Goal: Communication & Community: Answer question/provide support

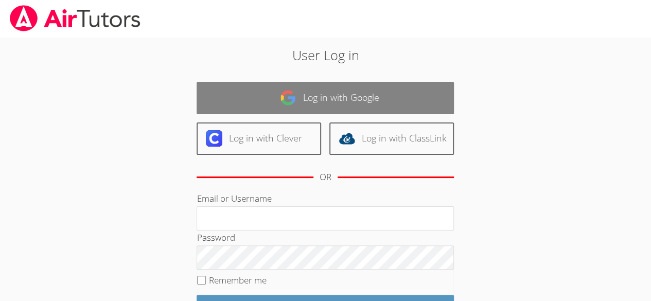
click at [366, 95] on link "Log in with Google" at bounding box center [324, 98] width 257 height 32
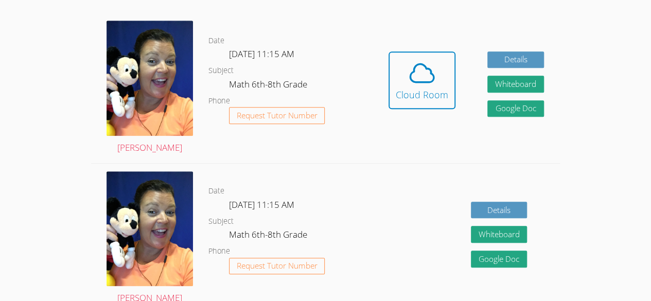
scroll to position [285, 0]
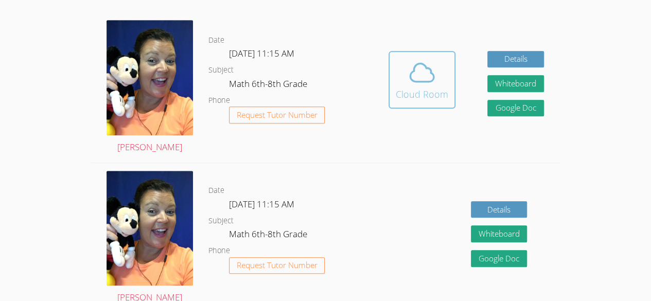
click at [420, 84] on icon at bounding box center [421, 72] width 29 height 29
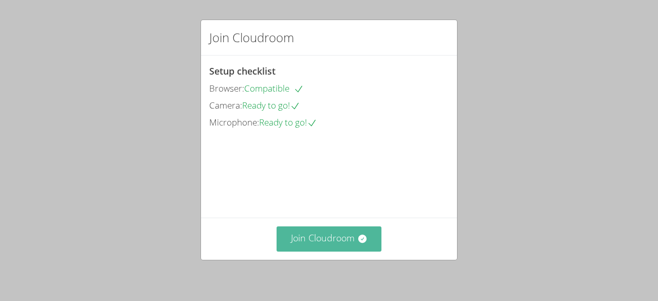
click at [300, 235] on button "Join Cloudroom" at bounding box center [329, 238] width 105 height 25
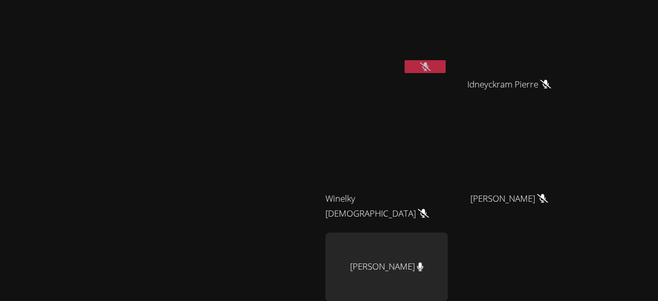
scroll to position [58, 0]
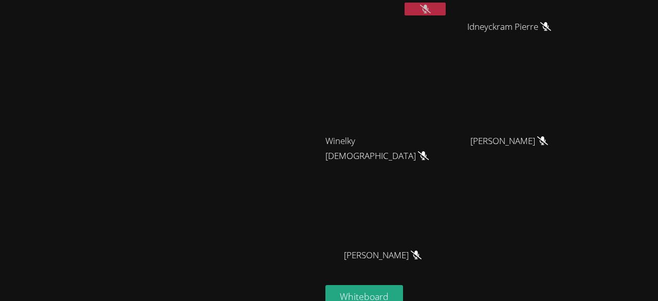
click at [238, 227] on video at bounding box center [161, 138] width 154 height 176
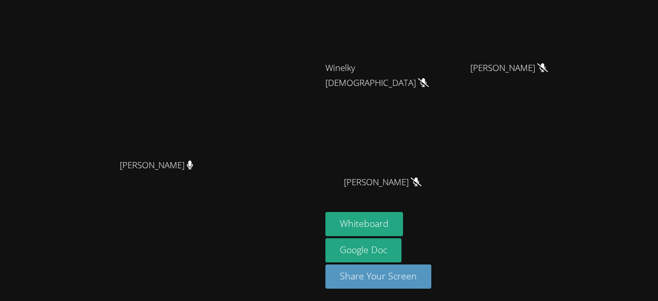
scroll to position [106, 0]
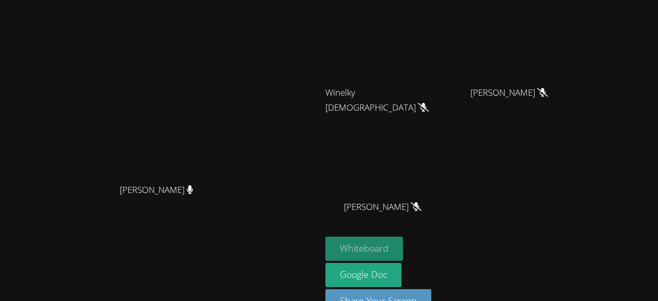
click at [403, 249] on button "Whiteboard" at bounding box center [365, 249] width 78 height 24
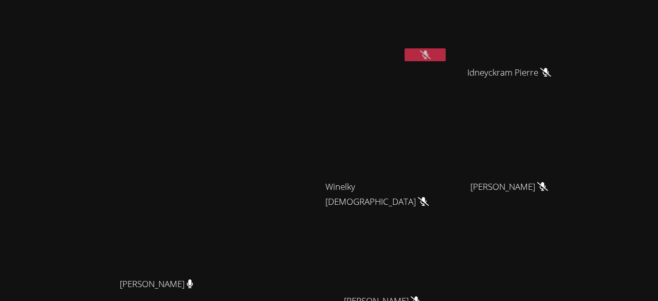
scroll to position [1, 0]
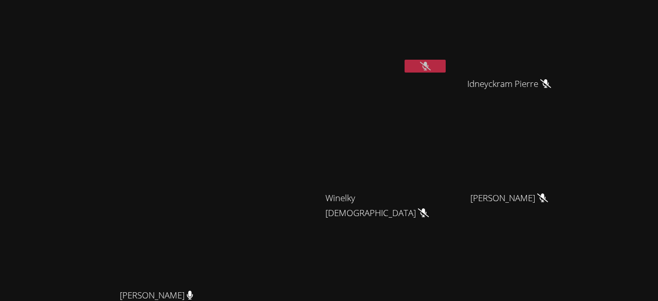
click at [431, 68] on icon at bounding box center [425, 66] width 11 height 9
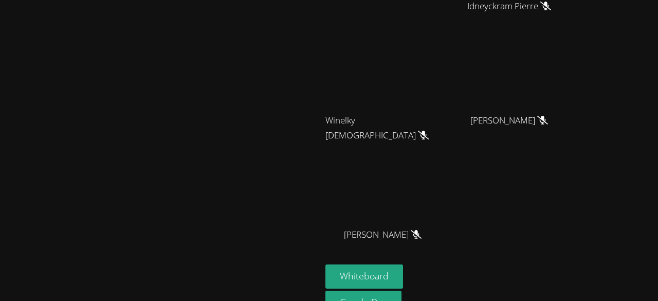
scroll to position [131, 0]
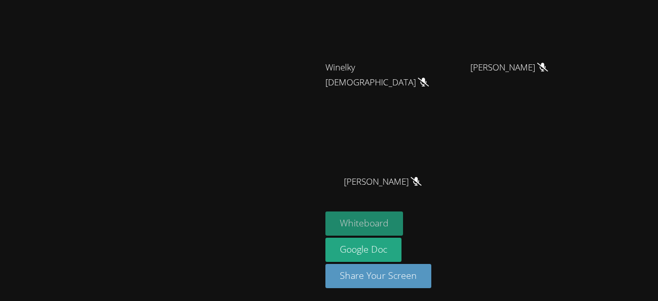
click at [403, 221] on button "Whiteboard" at bounding box center [365, 223] width 78 height 24
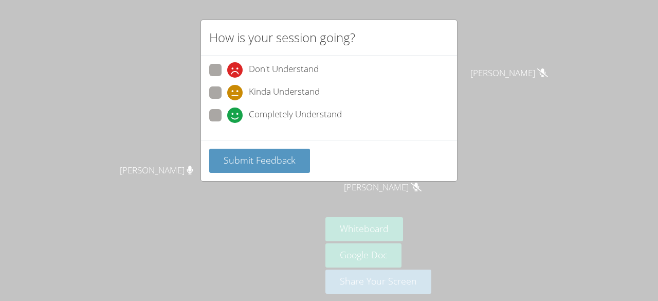
scroll to position [100, 0]
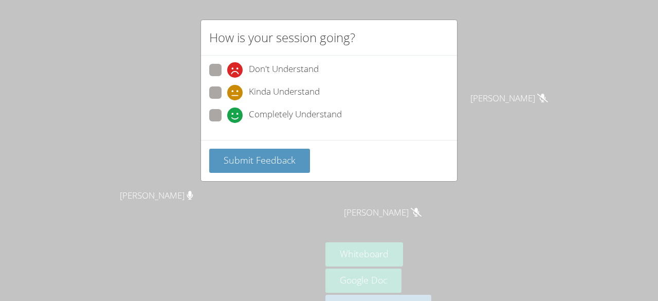
click at [227, 100] on span at bounding box center [227, 100] width 0 height 0
click at [227, 92] on input "Kinda Understand" at bounding box center [231, 90] width 9 height 9
radio input "true"
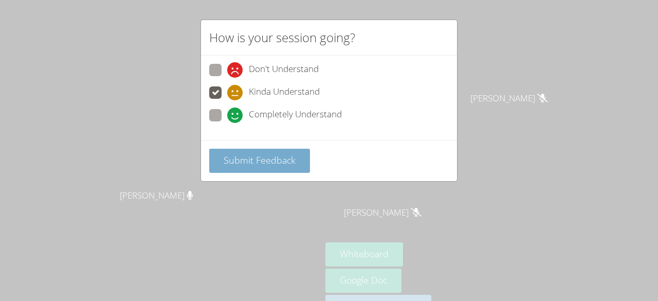
click at [236, 154] on span "Submit Feedback" at bounding box center [260, 160] width 72 height 12
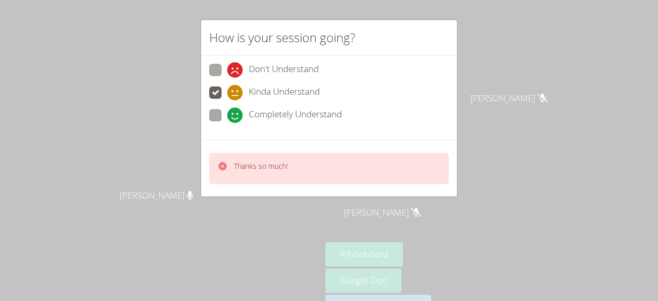
click at [240, 162] on p "Thanks so much!" at bounding box center [261, 166] width 54 height 10
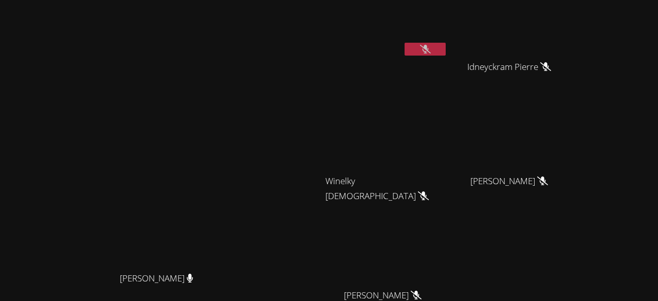
scroll to position [17, 0]
click at [446, 46] on button at bounding box center [425, 49] width 41 height 13
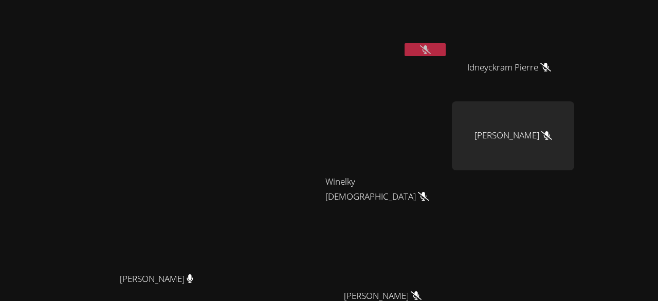
scroll to position [0, 0]
